Goal: Task Accomplishment & Management: Manage account settings

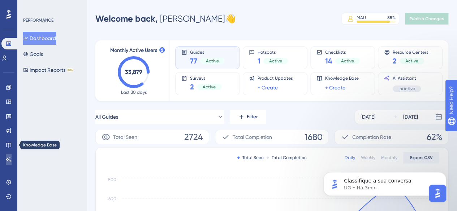
click at [6, 157] on link at bounding box center [9, 160] width 6 height 12
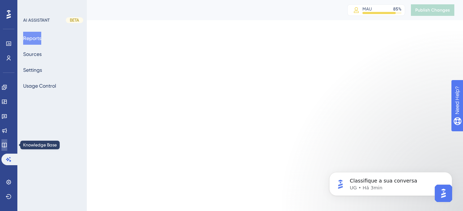
click at [7, 142] on link at bounding box center [4, 146] width 6 height 12
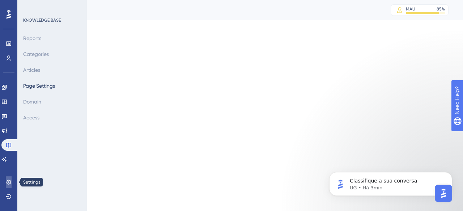
click at [8, 180] on icon at bounding box center [9, 183] width 6 height 6
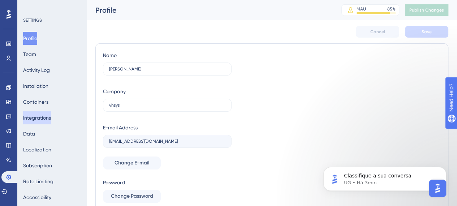
click at [44, 120] on button "Integrations" at bounding box center [37, 117] width 28 height 13
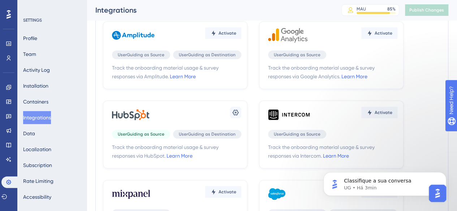
scroll to position [72, 0]
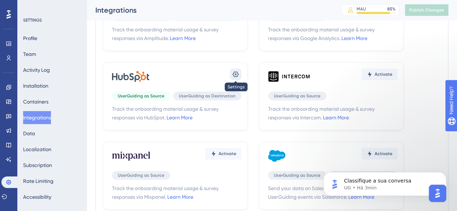
click at [232, 76] on icon at bounding box center [235, 74] width 7 height 7
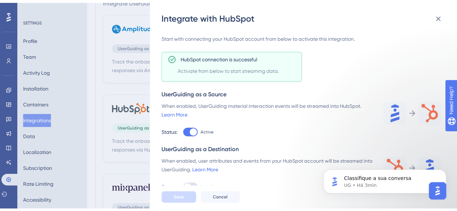
scroll to position [108, 0]
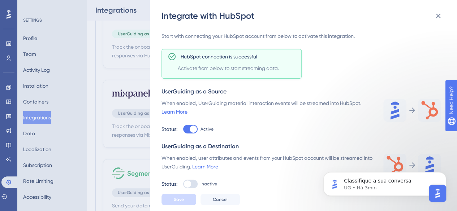
click at [193, 181] on div at bounding box center [190, 184] width 14 height 9
click at [183, 200] on input "Inactive" at bounding box center [183, 200] width 0 height 0
checkbox input "true"
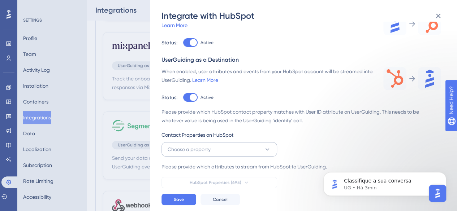
scroll to position [217, 0]
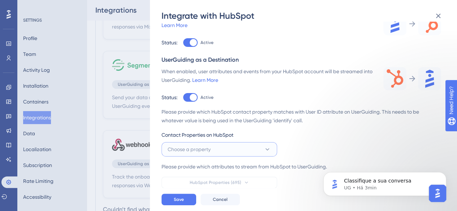
drag, startPoint x: 229, startPoint y: 153, endPoint x: 230, endPoint y: 147, distance: 5.1
click at [229, 154] on button "Choose a property" at bounding box center [220, 149] width 116 height 14
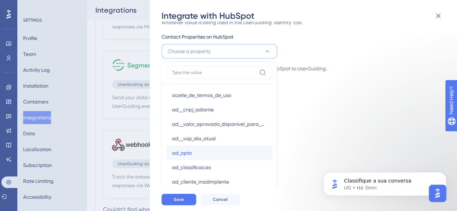
click at [235, 150] on div "ad_apto ad_apto" at bounding box center [219, 153] width 95 height 14
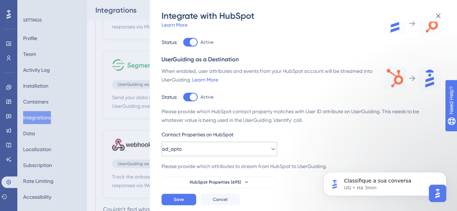
scroll to position [103, 0]
drag, startPoint x: 226, startPoint y: 148, endPoint x: 230, endPoint y: 141, distance: 7.9
click at [226, 148] on button "ad_apto" at bounding box center [220, 149] width 116 height 14
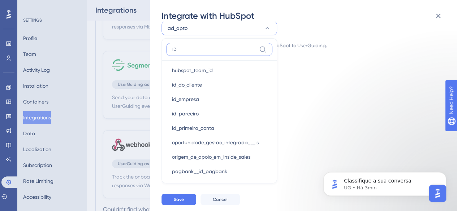
scroll to position [830, 0]
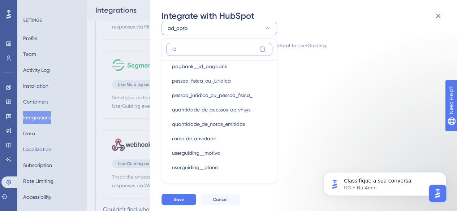
click at [197, 47] on input "ID" at bounding box center [214, 50] width 84 height 6
paste input "hubspot_owner_id"
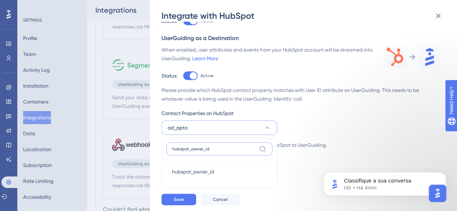
scroll to position [124, 0]
type input "hubspot_owner_id"
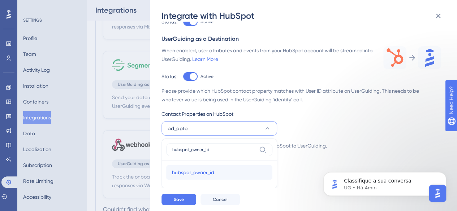
click at [209, 170] on span "hubspot_owner_id" at bounding box center [193, 172] width 42 height 9
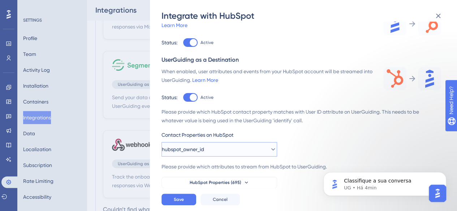
click at [270, 150] on icon at bounding box center [273, 149] width 7 height 7
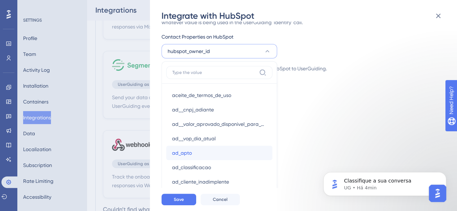
click at [264, 149] on div "ad_apto ad_apto" at bounding box center [219, 153] width 95 height 14
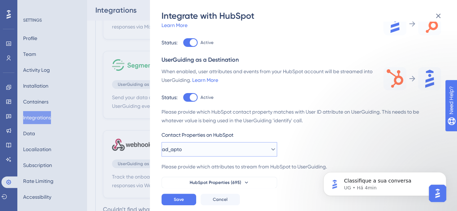
click at [270, 149] on icon at bounding box center [273, 149] width 7 height 7
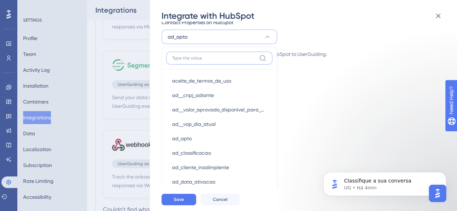
paste input "hubspot_owner_id"
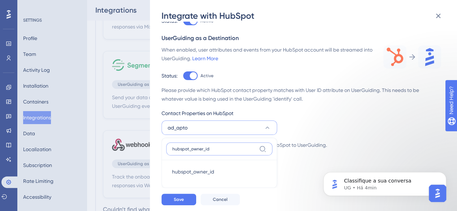
scroll to position [124, 0]
type input "hubspot_owner_id"
click at [407, 183] on p "Classifique a sua conversa" at bounding box center [390, 181] width 93 height 7
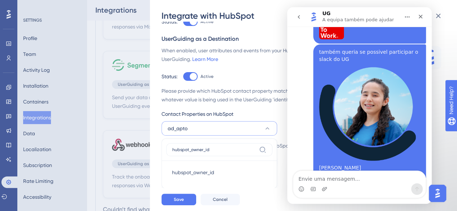
scroll to position [6479, 0]
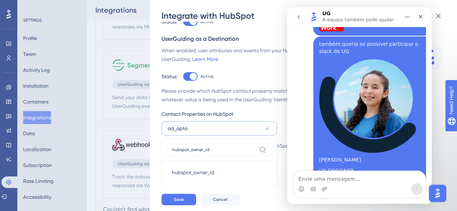
scroll to position [6498, 0]
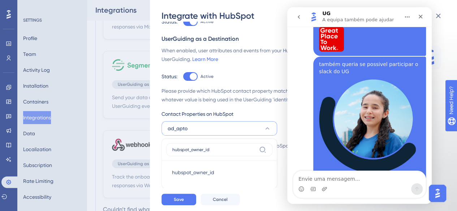
click at [303, 16] on button "go back" at bounding box center [299, 17] width 14 height 14
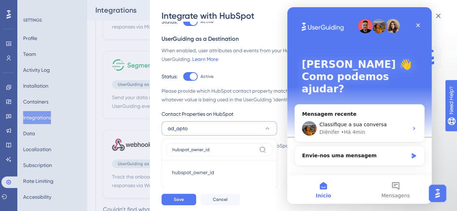
scroll to position [0, 0]
click at [368, 115] on div "Classifique a sua conversa Diênifer • Há 4min" at bounding box center [359, 128] width 129 height 27
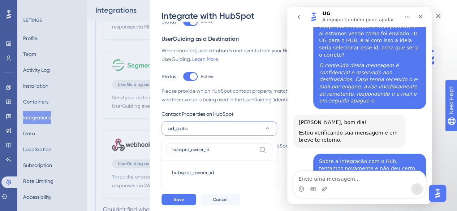
scroll to position [6483, 0]
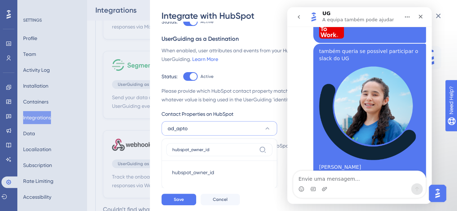
click at [300, 16] on icon "go back" at bounding box center [299, 17] width 6 height 6
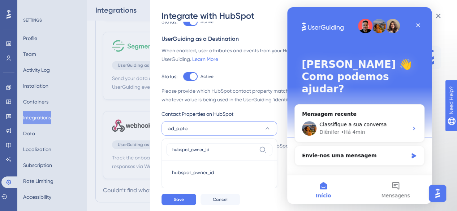
scroll to position [250, 0]
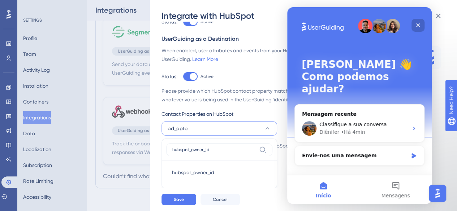
click at [415, 25] on div "Fechar" at bounding box center [418, 25] width 13 height 13
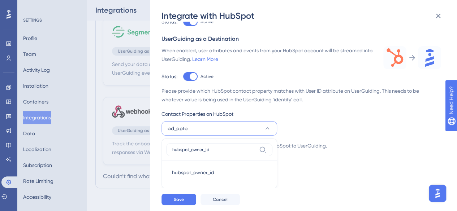
scroll to position [0, 0]
click at [440, 196] on img "Open AI Assistant Launcher" at bounding box center [437, 193] width 13 height 13
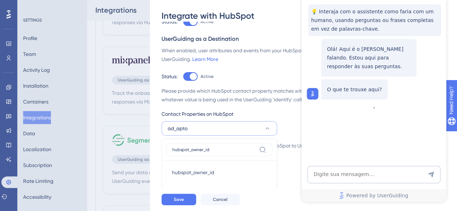
scroll to position [69, 0]
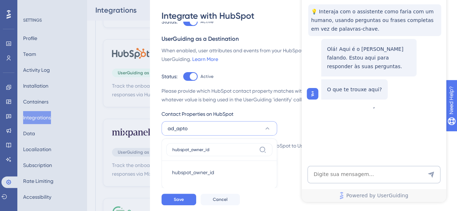
click at [450, 42] on div "Track the onboarding material usage & survey responses via HubSpot. Learn More …" at bounding box center [307, 105] width 291 height 167
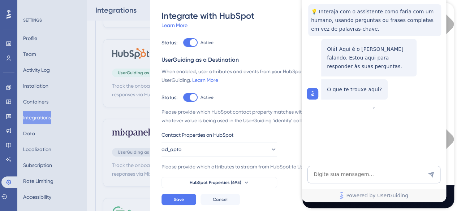
click at [269, 24] on div "When enabled, UserGuiding material interaction events will be streamed into Hub…" at bounding box center [268, 20] width 213 height 17
click at [261, 89] on div "When enabled, user attributes and events from your HubSpot account will be stre…" at bounding box center [268, 84] width 213 height 35
click at [264, 90] on div "When enabled, user attributes and events from your HubSpot account will be stre…" at bounding box center [268, 84] width 213 height 35
click at [267, 89] on div "When enabled, user attributes and events from your HubSpot account will be stre…" at bounding box center [268, 84] width 213 height 35
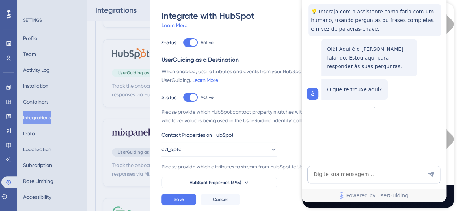
click at [286, 26] on div "When enabled, UserGuiding material interaction events will be streamed into Hub…" at bounding box center [268, 20] width 213 height 17
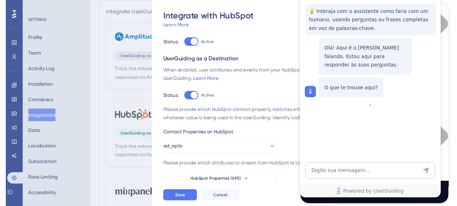
scroll to position [0, 0]
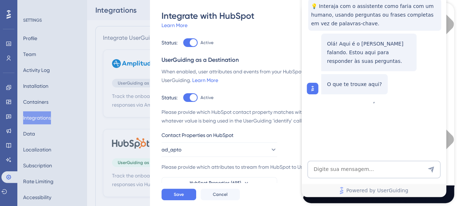
click at [263, 54] on div "Track the onboarding material usage & survey responses via HubSpot. Learn More …" at bounding box center [302, 58] width 280 height 261
click at [202, 148] on button "ad_apto" at bounding box center [220, 149] width 116 height 14
click at [252, 157] on button "ad_apto" at bounding box center [220, 149] width 116 height 14
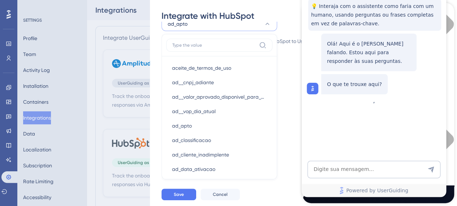
click at [293, 46] on div "Please provide which HubSpot contact property matches with User ID attribute on…" at bounding box center [302, 22] width 280 height 81
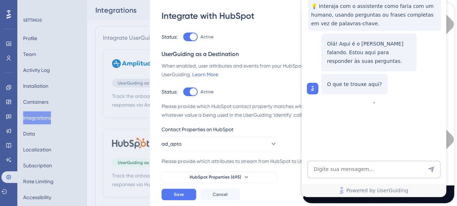
scroll to position [103, 0]
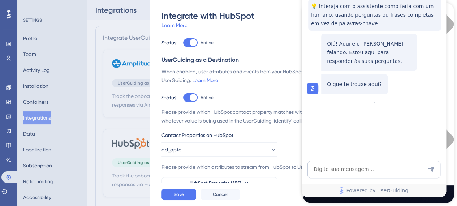
click at [278, 41] on div "Status: Active" at bounding box center [268, 42] width 213 height 9
click at [277, 41] on div "Status: Active" at bounding box center [268, 42] width 213 height 9
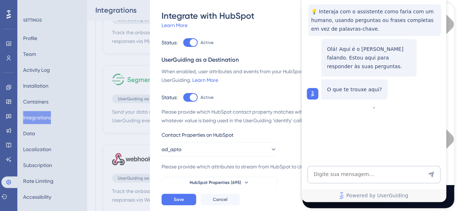
scroll to position [217, 0]
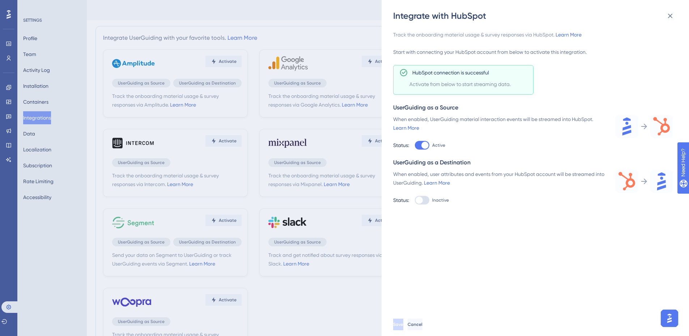
click at [78, 57] on div "Integrate with HubSpot Track the onboarding material usage & survey responses v…" at bounding box center [344, 168] width 689 height 336
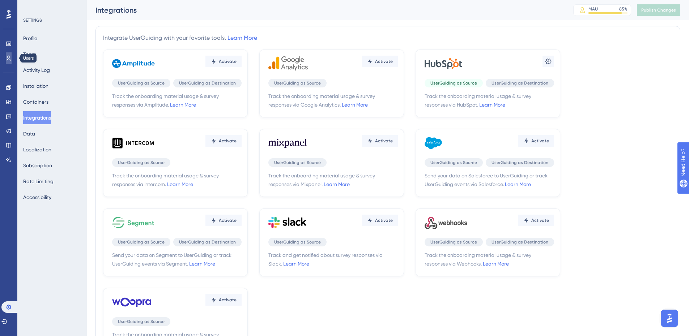
click at [0, 0] on icon at bounding box center [0, 0] width 0 height 0
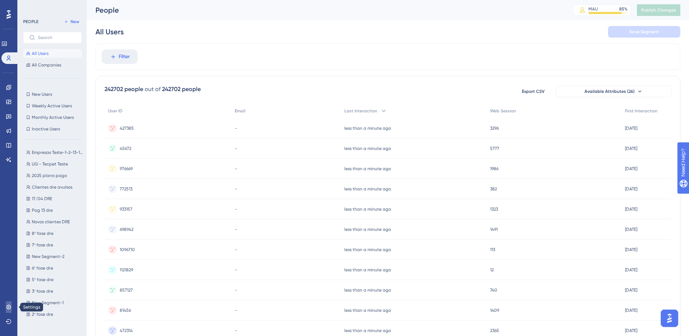
click at [6, 206] on icon at bounding box center [9, 307] width 6 height 6
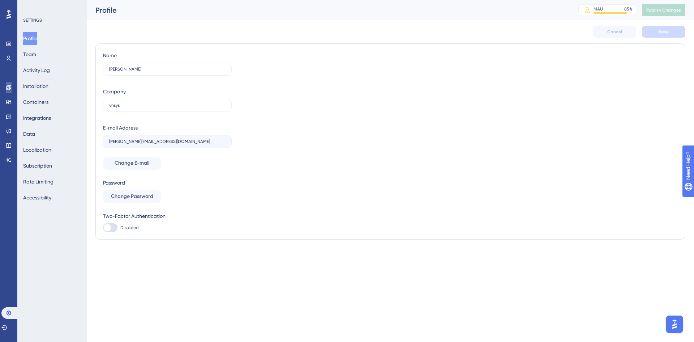
click at [0, 0] on icon at bounding box center [0, 0] width 0 height 0
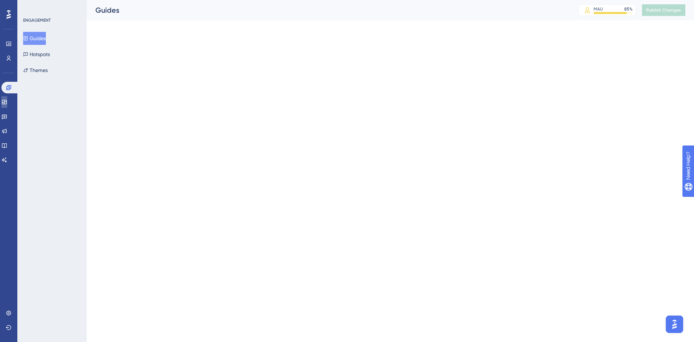
click at [7, 106] on link at bounding box center [4, 102] width 6 height 12
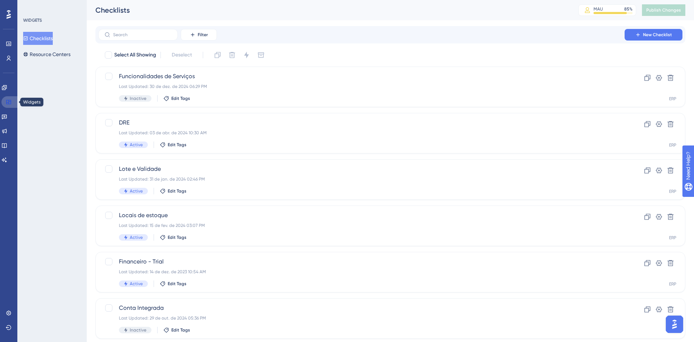
click at [10, 105] on link at bounding box center [9, 102] width 17 height 12
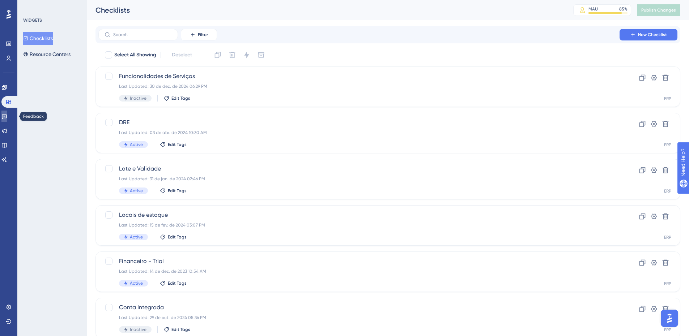
click at [7, 118] on link at bounding box center [4, 117] width 6 height 12
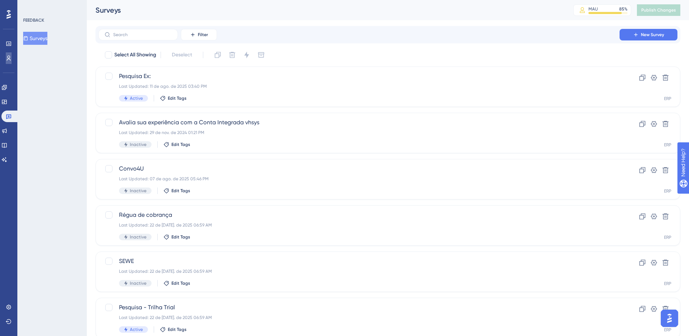
click at [6, 59] on link at bounding box center [9, 58] width 6 height 12
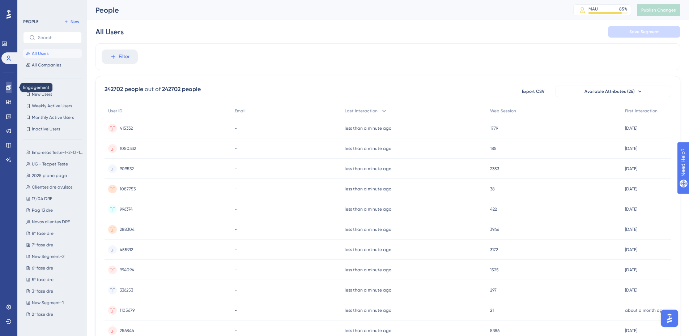
click at [0, 0] on icon at bounding box center [0, 0] width 0 height 0
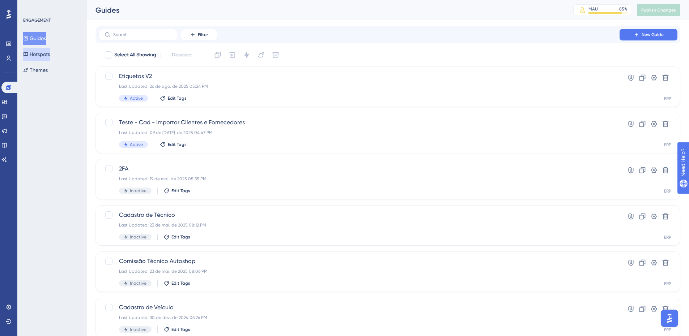
click at [44, 55] on button "Hotspots" at bounding box center [36, 54] width 27 height 13
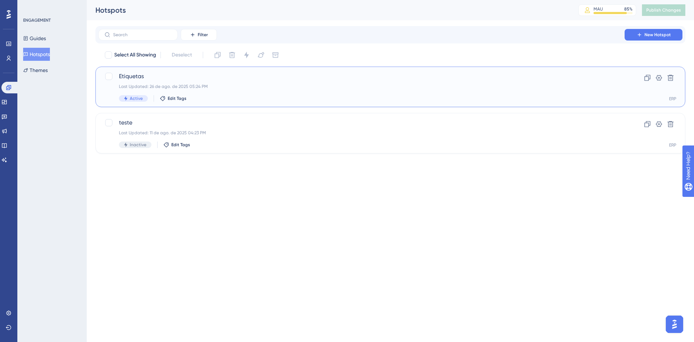
click at [167, 76] on span "Etiquetas" at bounding box center [361, 76] width 485 height 9
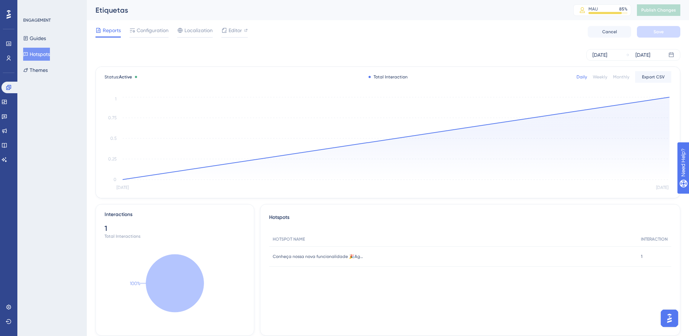
click at [49, 55] on button "Hotspots" at bounding box center [36, 54] width 27 height 13
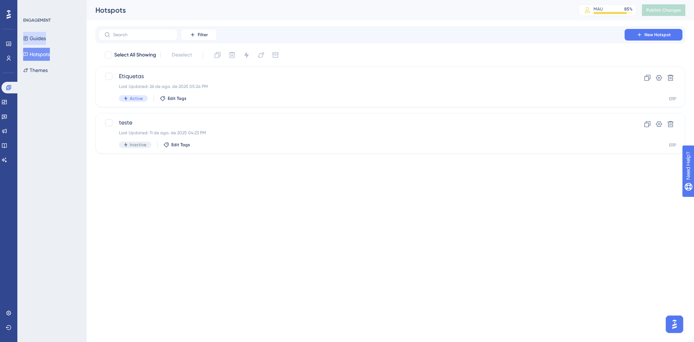
click at [37, 38] on button "Guides" at bounding box center [34, 38] width 23 height 13
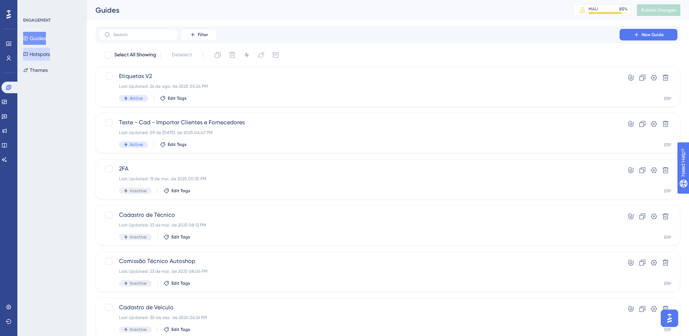
click at [44, 60] on button "Hotspots" at bounding box center [36, 54] width 27 height 13
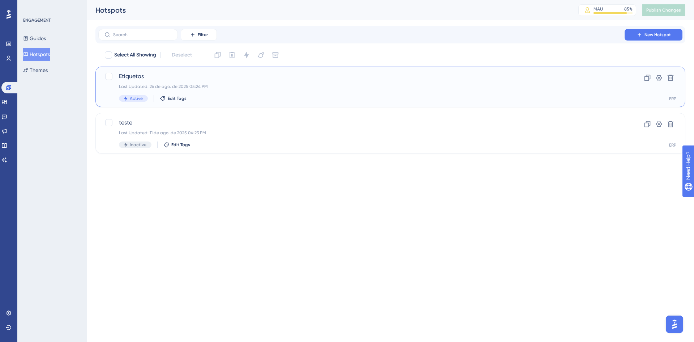
click at [214, 85] on div "Last Updated: 26 de ago. de 2025 05:24 PM" at bounding box center [361, 87] width 485 height 6
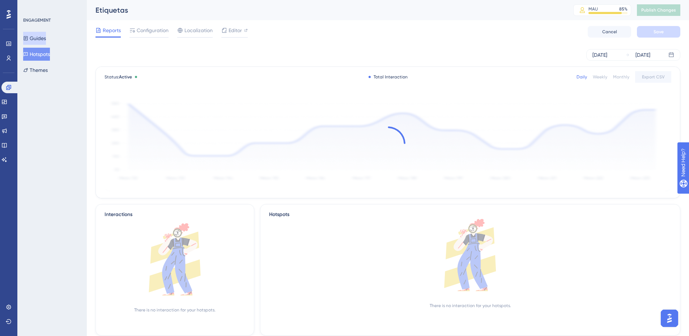
click at [43, 37] on button "Guides" at bounding box center [34, 38] width 23 height 13
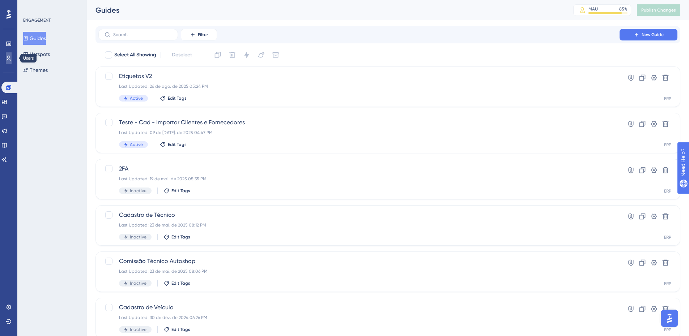
click at [8, 61] on link at bounding box center [9, 58] width 6 height 12
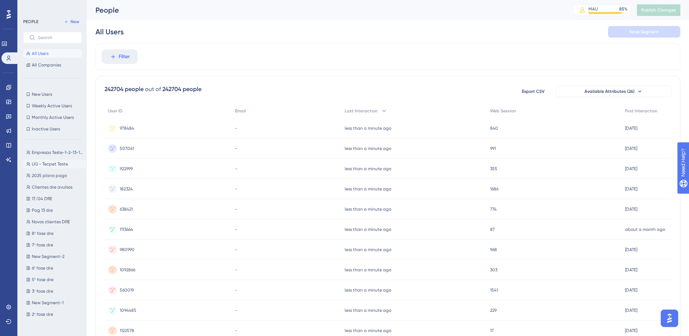
click at [62, 162] on button "UG - Tecpet Teste UG - Tecpet Teste" at bounding box center [54, 164] width 63 height 9
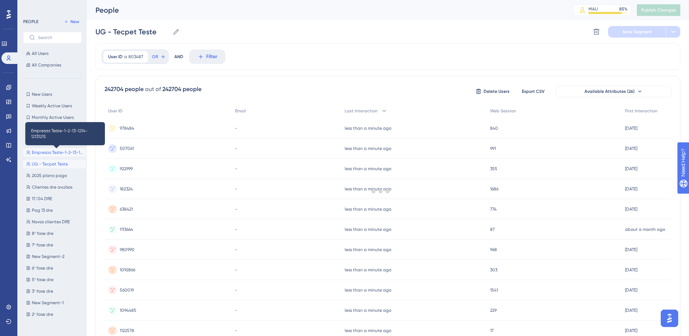
click at [63, 154] on span "Empresas Teste-1-2-13-1214-12131215" at bounding box center [57, 153] width 51 height 6
type input "Empresas Teste-1-2-13-1214-12131215"
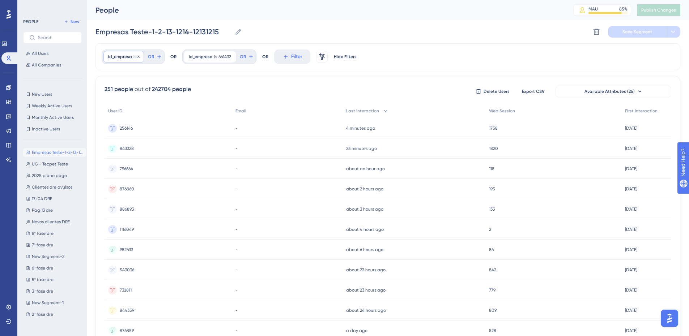
click at [120, 52] on div "id_empresa is 1 1 Remove" at bounding box center [123, 57] width 40 height 12
click at [166, 50] on div "id_empresa is 1 1 Remove is 1 is not contains does not contain starts with ends…" at bounding box center [139, 57] width 75 height 14
click at [230, 58] on icon at bounding box center [230, 57] width 4 height 4
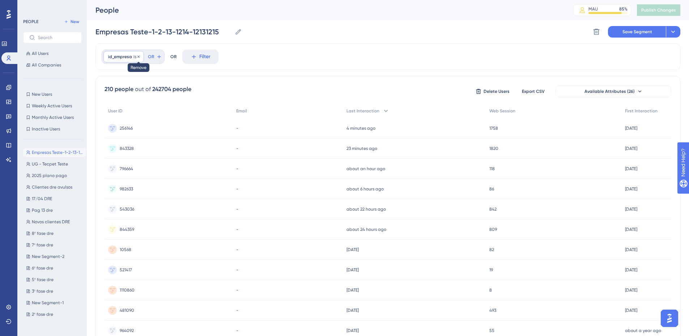
click at [139, 55] on icon at bounding box center [138, 57] width 4 height 4
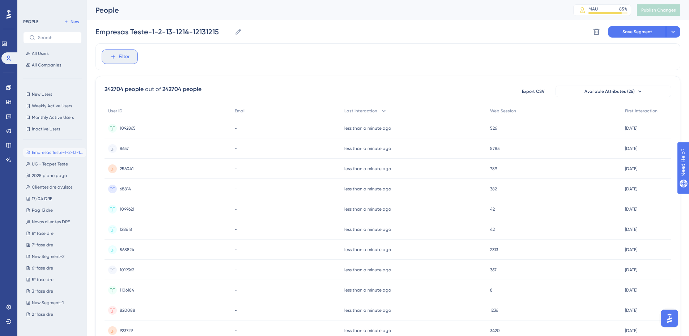
click at [122, 56] on span "Filter" at bounding box center [124, 56] width 11 height 9
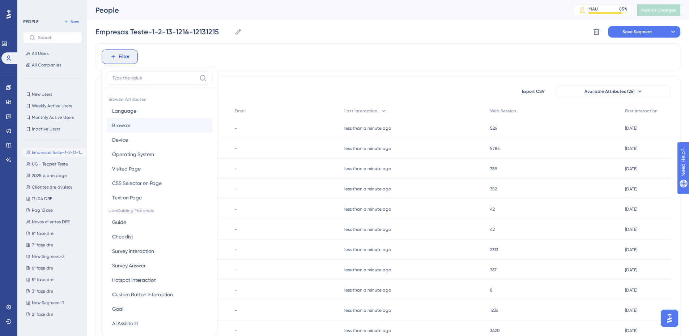
scroll to position [34, 0]
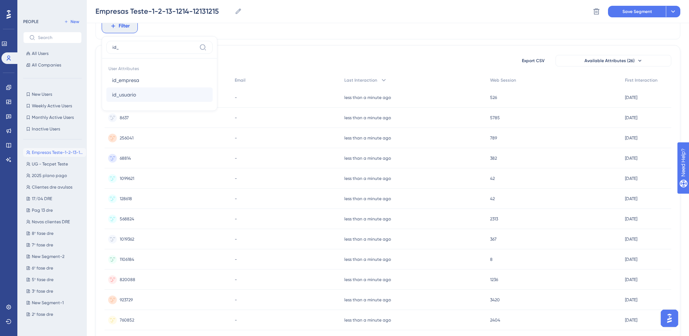
type input "id_"
click at [167, 98] on button "id_usuario id_usuario" at bounding box center [159, 94] width 106 height 14
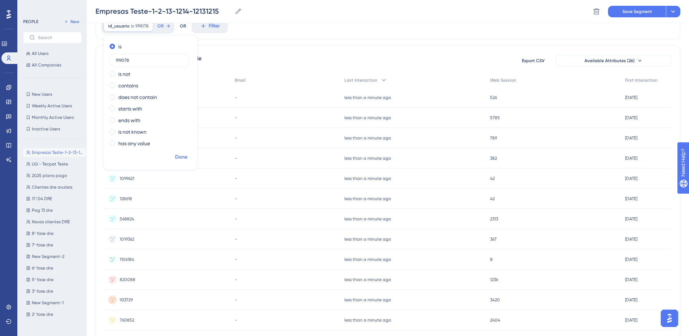
type input "919078"
click at [181, 154] on span "Done" at bounding box center [181, 157] width 12 height 9
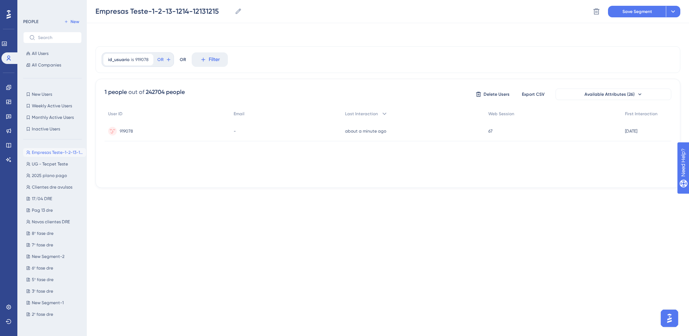
scroll to position [0, 0]
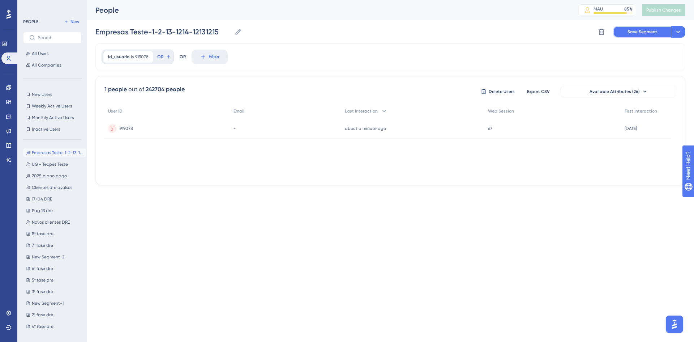
click at [457, 32] on span "Save Segment" at bounding box center [643, 32] width 30 height 6
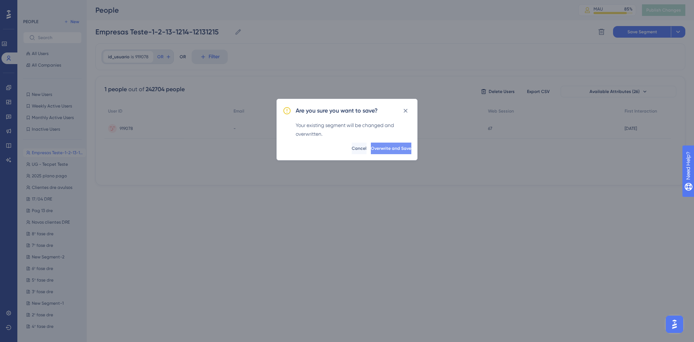
click at [394, 149] on span "Overwrite and Save" at bounding box center [391, 148] width 40 height 6
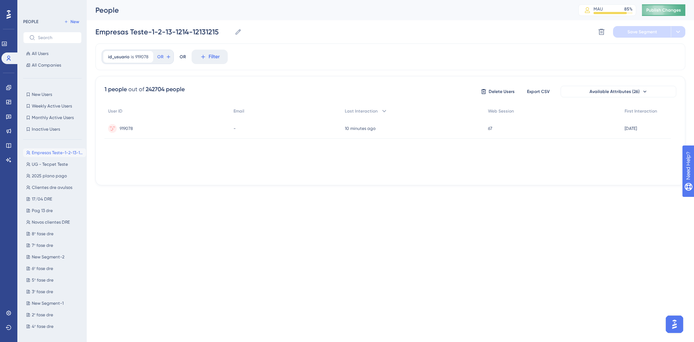
click at [457, 13] on button "Publish Changes" at bounding box center [663, 10] width 43 height 12
click at [238, 33] on icon at bounding box center [238, 31] width 5 height 5
click at [232, 33] on input "Empresas Teste-1-2-13-1214-12131215" at bounding box center [163, 32] width 136 height 10
drag, startPoint x: 183, startPoint y: 31, endPoint x: 147, endPoint y: 33, distance: 35.9
click at [147, 33] on input "Empresas Teste-1-2-13-1214-12131215" at bounding box center [163, 32] width 136 height 10
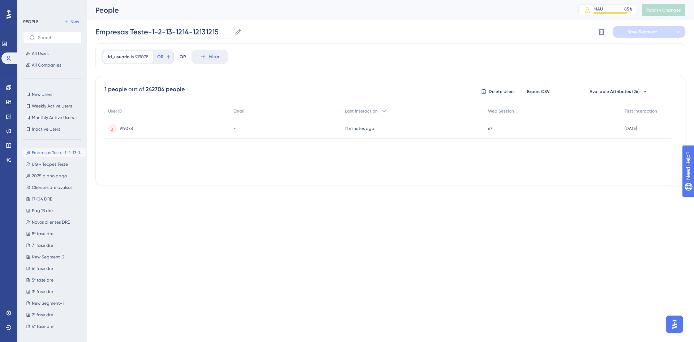
click at [125, 34] on input "Empresas Teste-1-2-13-1214-12131215" at bounding box center [163, 32] width 136 height 10
drag, startPoint x: 157, startPoint y: 31, endPoint x: 245, endPoint y: 31, distance: 88.2
click at [245, 31] on div "Empresas Teste-1-2-13-1214-12131215 Empresas Teste-1-2-13-1214-12131215 Delete …" at bounding box center [390, 31] width 590 height 23
click at [281, 29] on div "Empresas Teste-1-2-13-1214-12131215 Empresas Teste-1-2-13-1214-12131215 Delete …" at bounding box center [390, 31] width 590 height 23
click at [6, 206] on link at bounding box center [9, 313] width 6 height 12
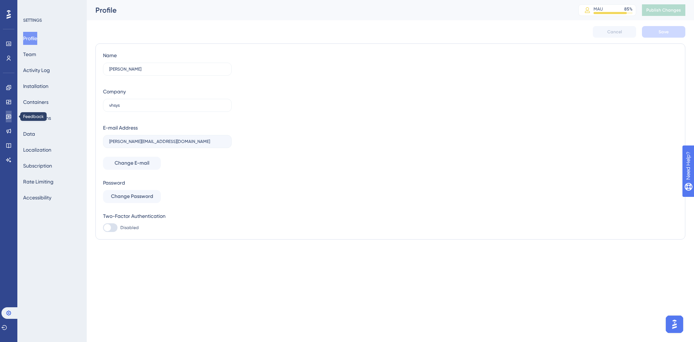
click at [6, 116] on icon at bounding box center [9, 117] width 6 height 6
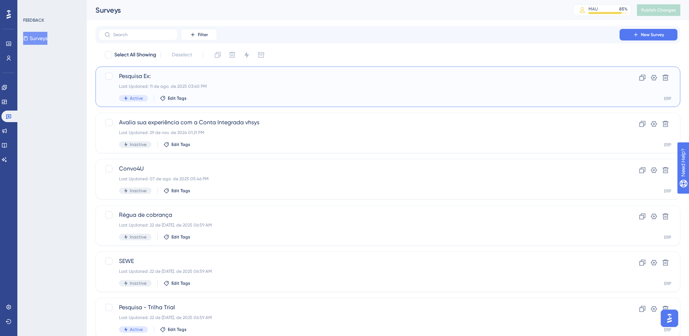
click at [251, 74] on span "Pesquisa Ex:" at bounding box center [359, 76] width 480 height 9
